Goal: Task Accomplishment & Management: Use online tool/utility

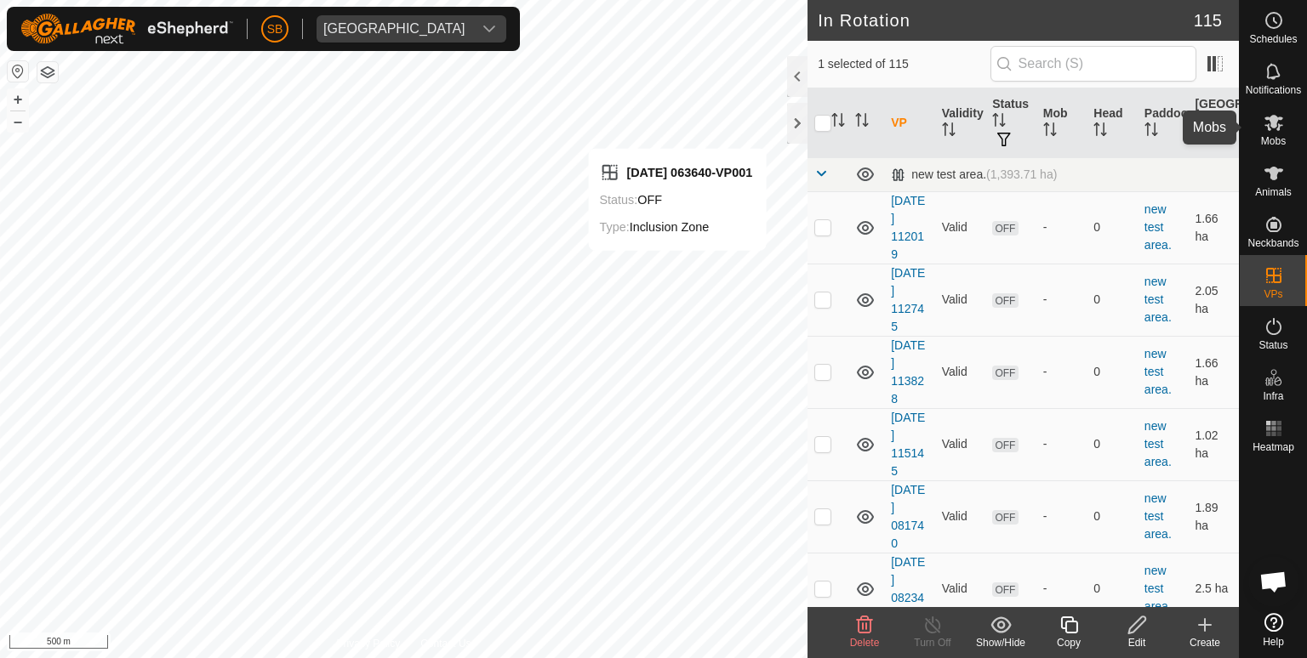
click at [1264, 128] on icon at bounding box center [1273, 122] width 20 height 20
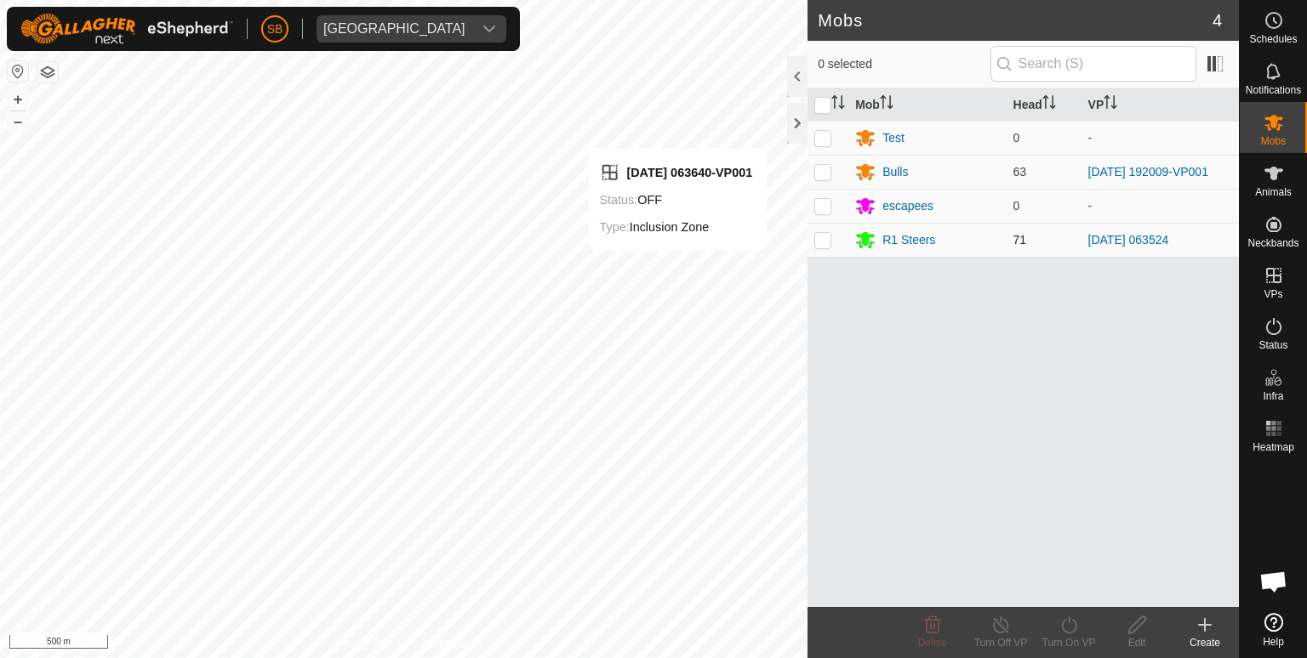
click at [818, 241] on p-checkbox at bounding box center [822, 240] width 17 height 14
click at [820, 240] on p-checkbox at bounding box center [822, 240] width 17 height 14
checkbox input "true"
click at [1069, 630] on icon at bounding box center [1068, 625] width 21 height 20
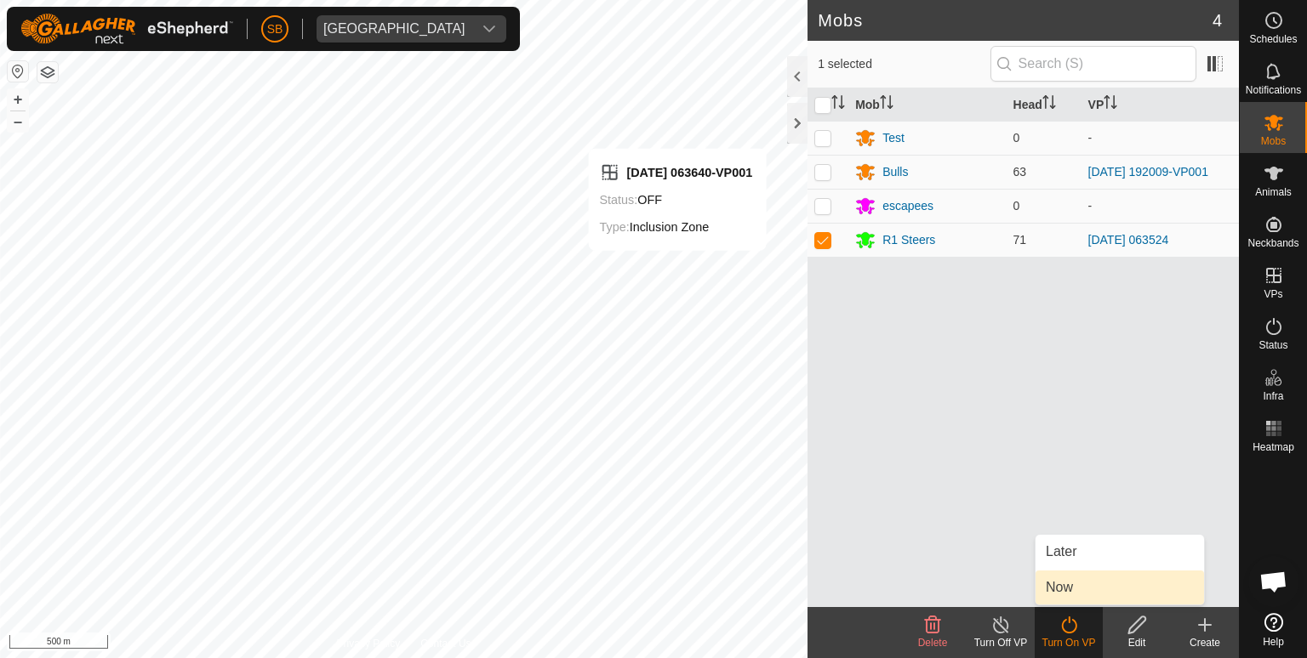
click at [1069, 583] on link "Now" at bounding box center [1119, 588] width 168 height 34
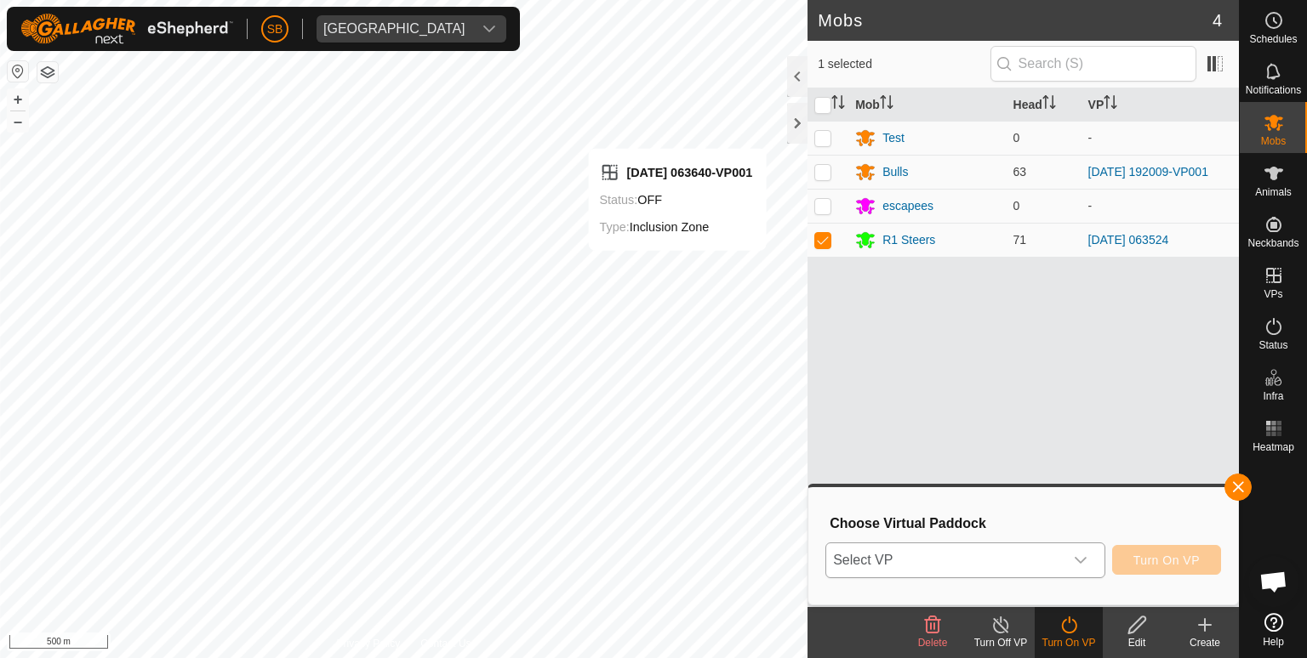
click at [1084, 567] on icon "dropdown trigger" at bounding box center [1081, 561] width 14 height 14
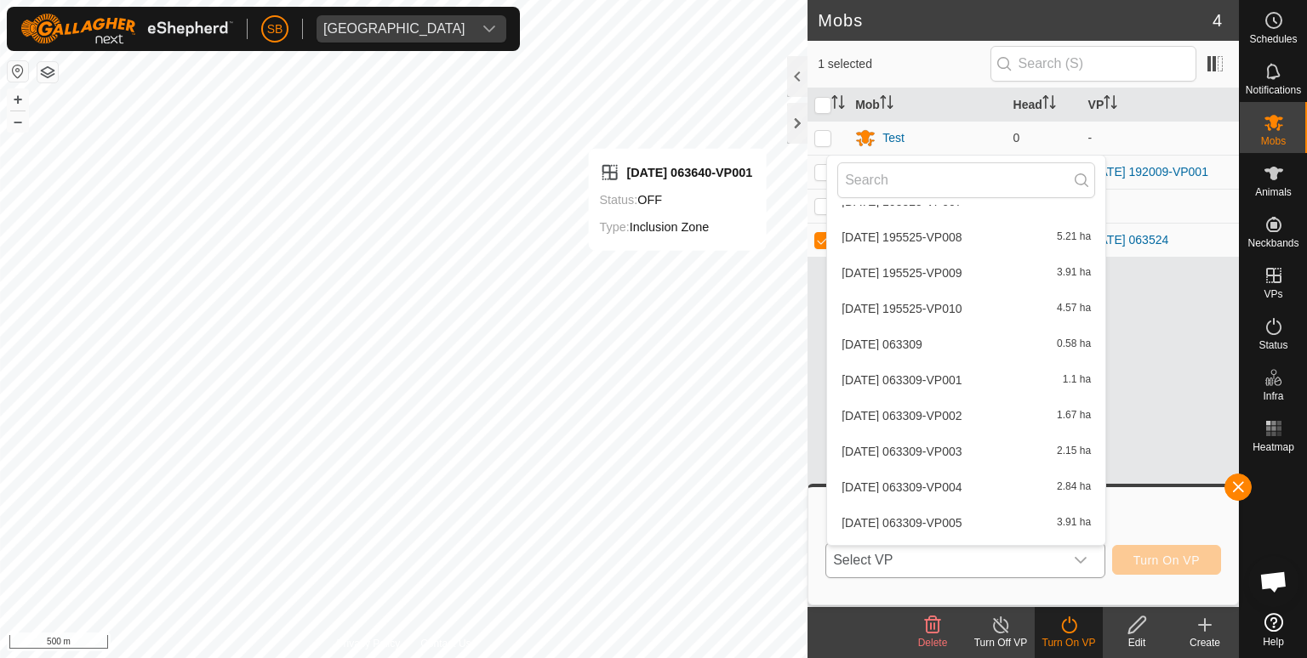
scroll to position [3806, 0]
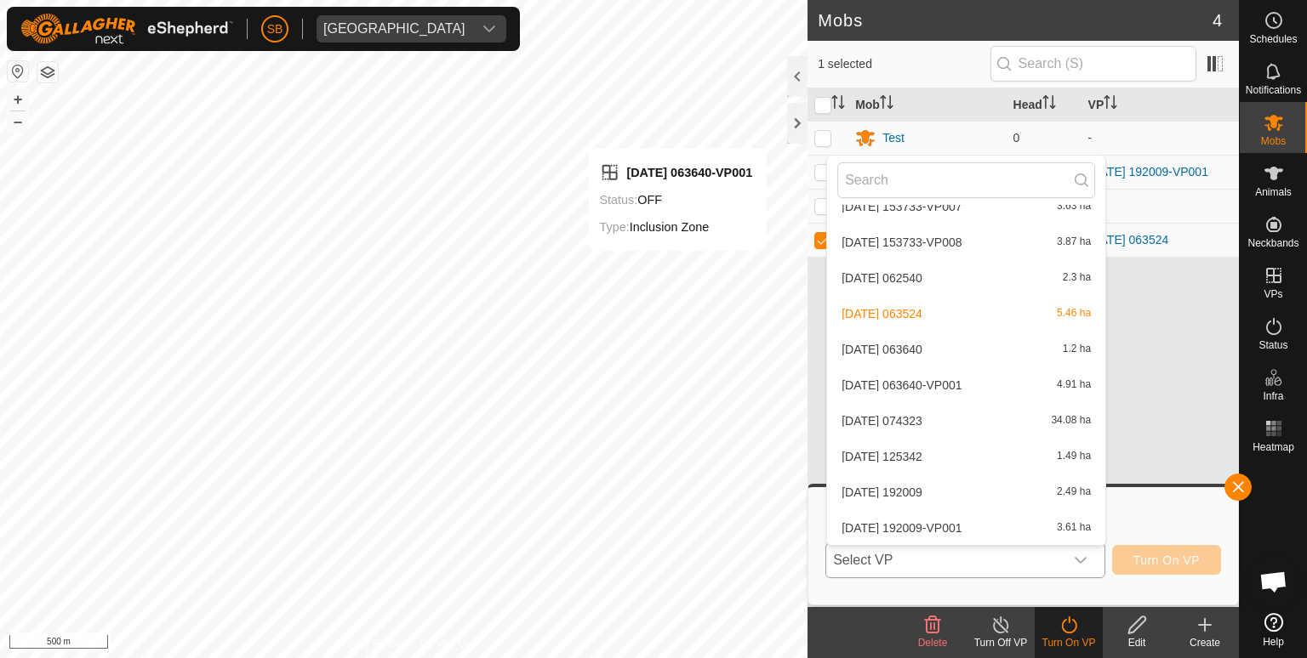
click at [932, 383] on li "[DATE] 063640-VP001 4.91 ha" at bounding box center [966, 385] width 278 height 34
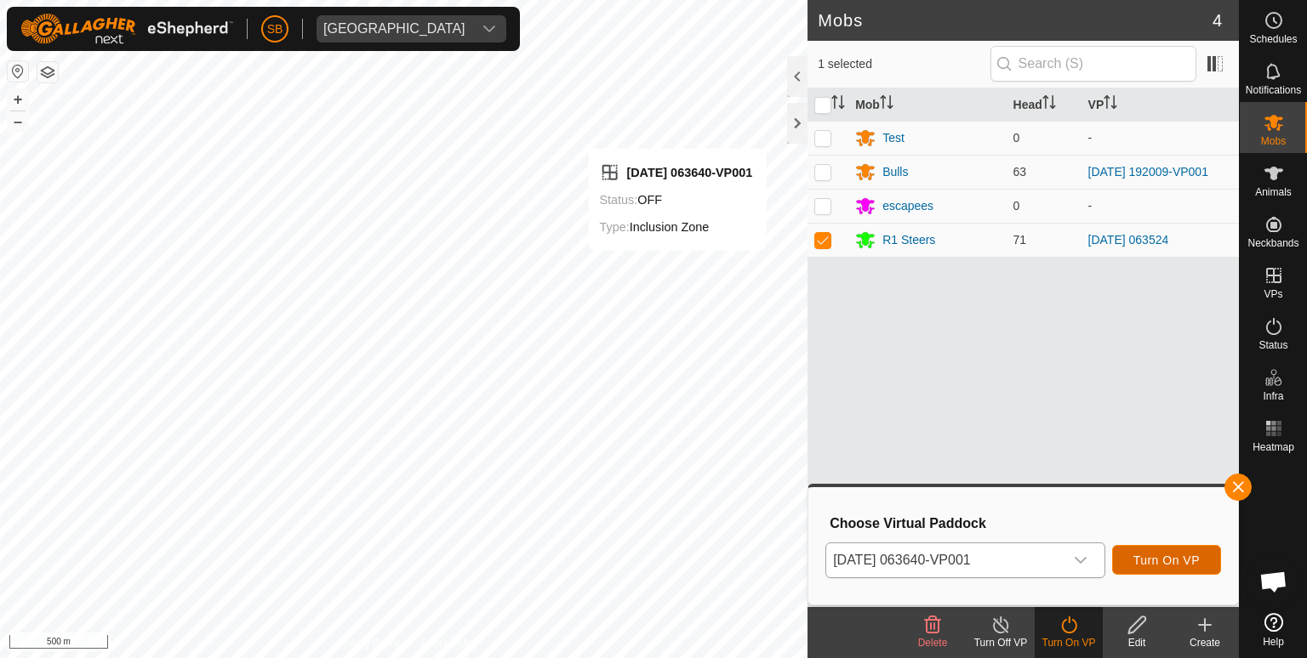
click at [1151, 554] on span "Turn On VP" at bounding box center [1166, 561] width 66 height 14
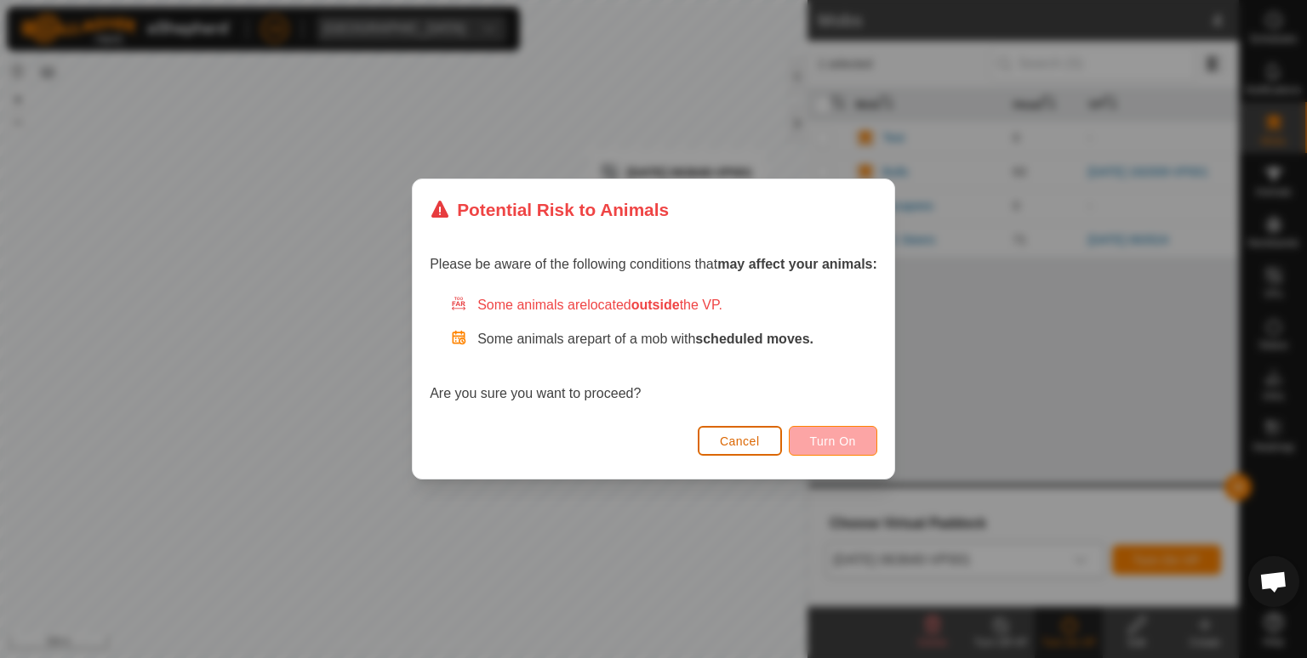
click at [847, 436] on span "Turn On" at bounding box center [833, 442] width 46 height 14
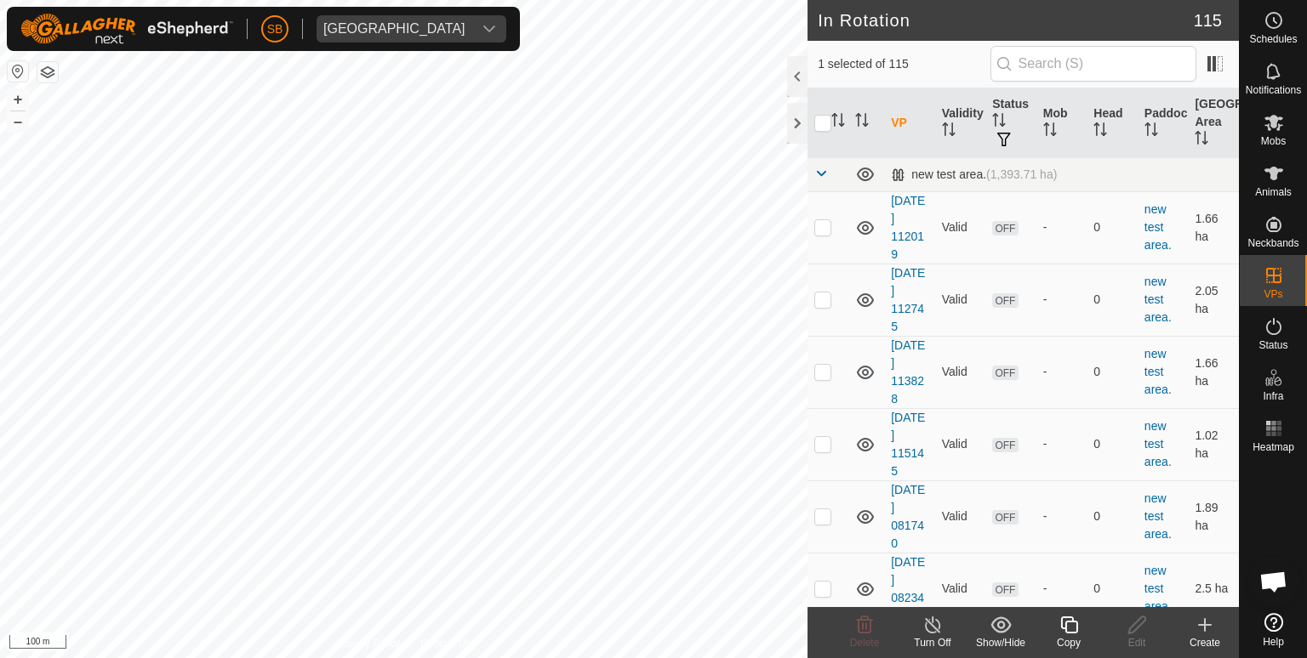
checkbox input "false"
click at [1274, 31] on es-schedule-vp-svg-icon at bounding box center [1273, 20] width 31 height 27
